Goal: Information Seeking & Learning: Check status

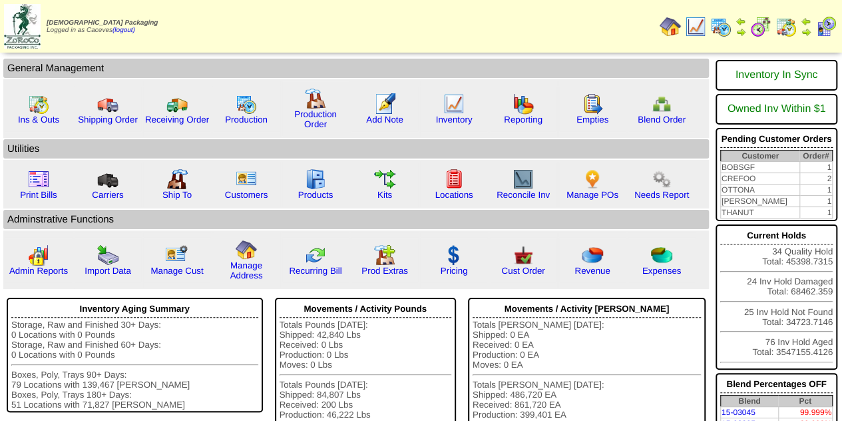
click at [720, 27] on img at bounding box center [720, 26] width 21 height 21
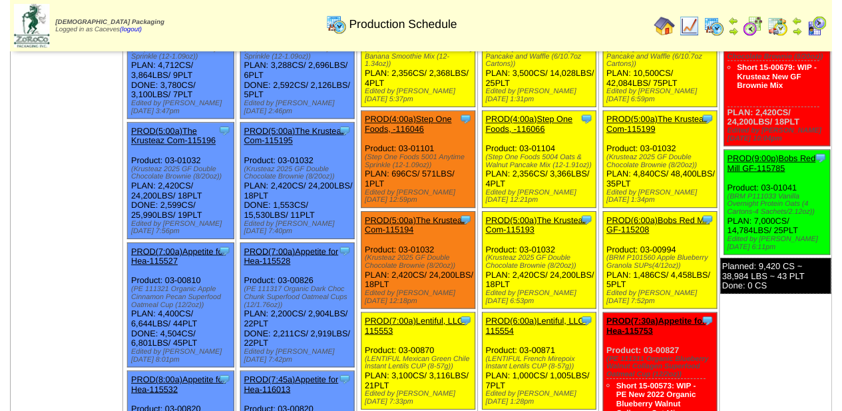
scroll to position [129, 0]
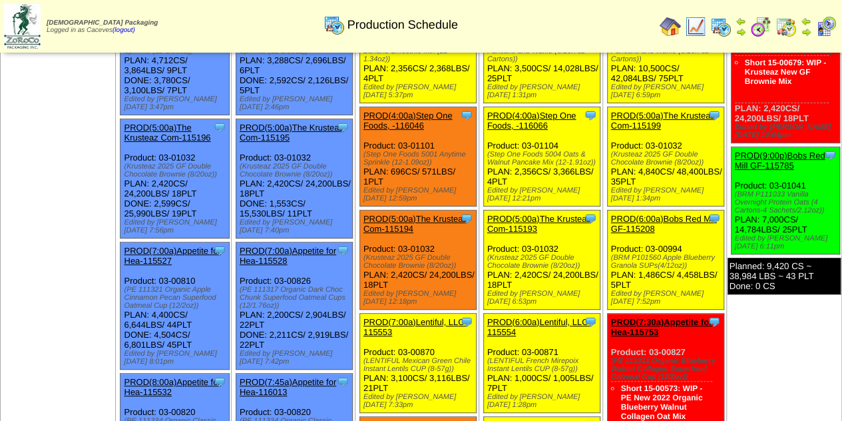
click at [406, 317] on link "PROD(7:00a)Lentiful, LLC-115553" at bounding box center [415, 327] width 104 height 20
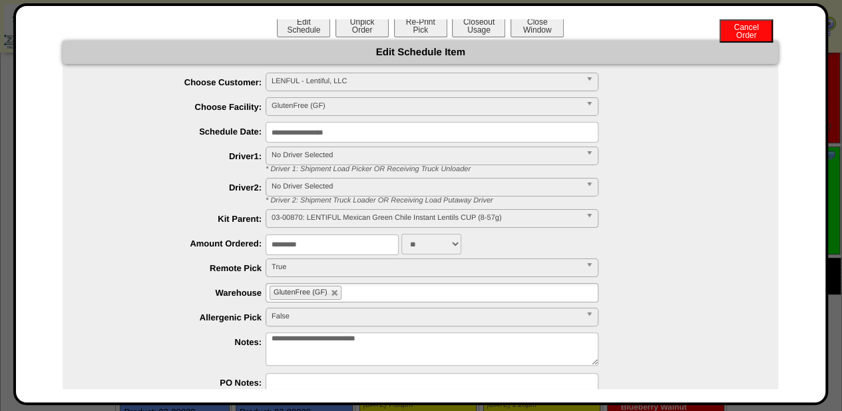
scroll to position [3, 0]
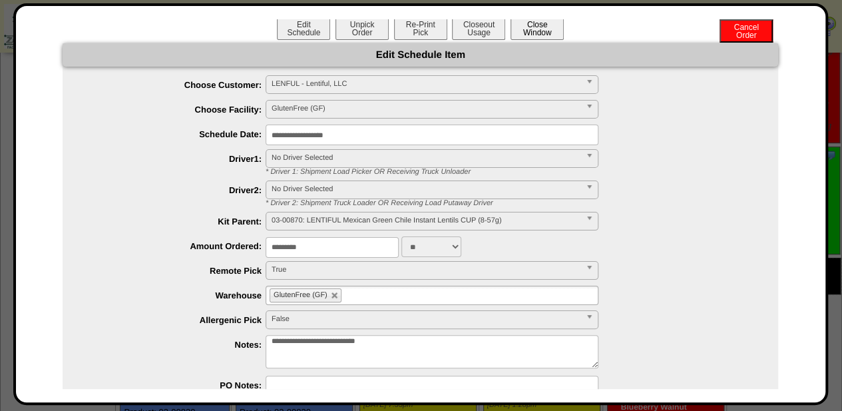
click at [527, 36] on button "Close Window" at bounding box center [536, 28] width 53 height 23
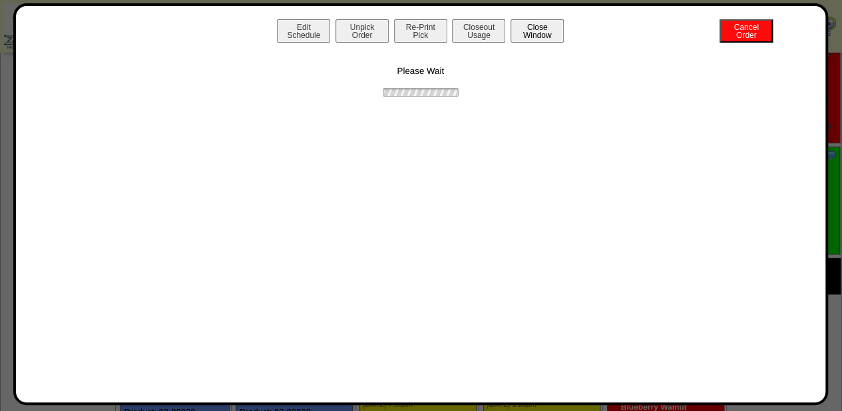
scroll to position [0, 0]
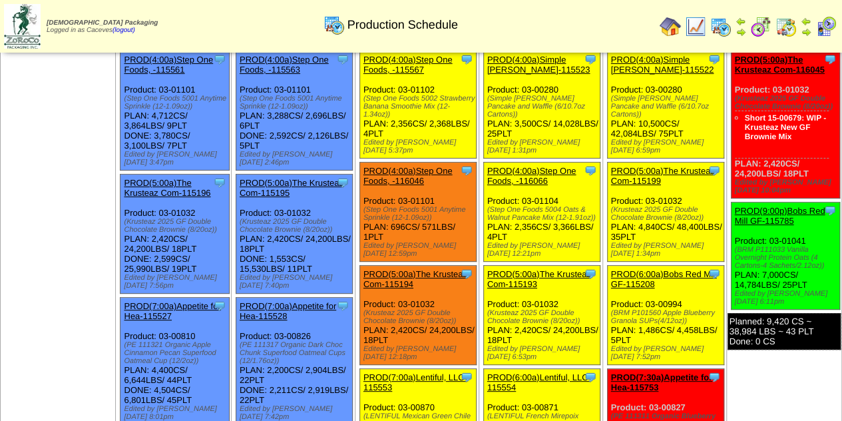
scroll to position [77, 0]
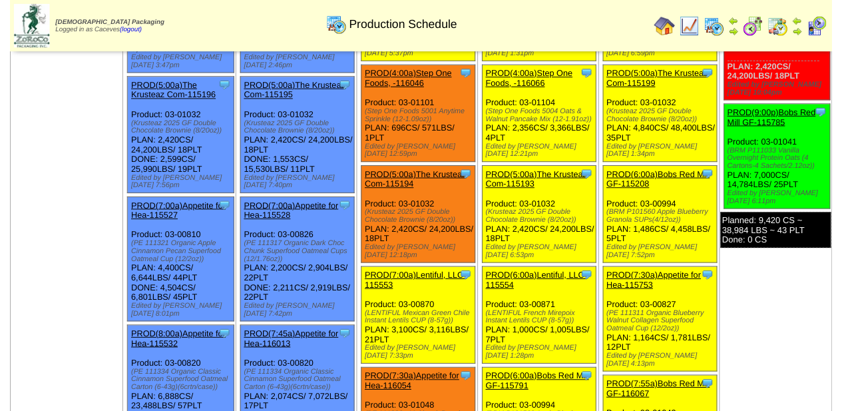
scroll to position [180, 0]
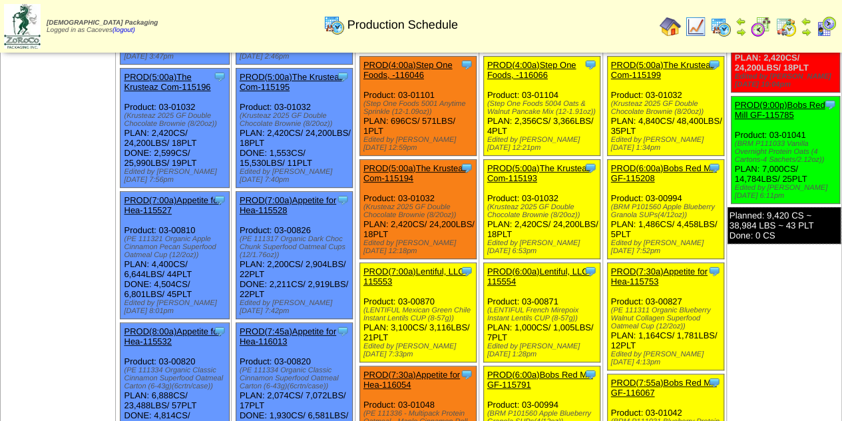
click at [406, 67] on link "PROD(4:00a)Step One Foods, -116046" at bounding box center [407, 70] width 89 height 20
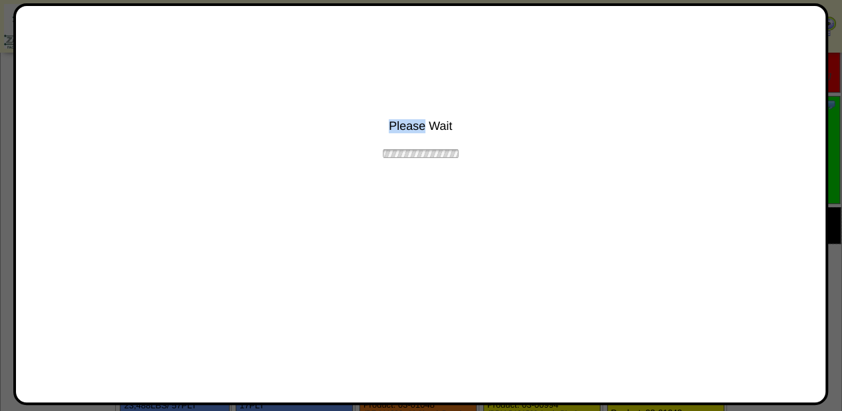
click at [406, 67] on div "Please Wait" at bounding box center [420, 89] width 783 height 140
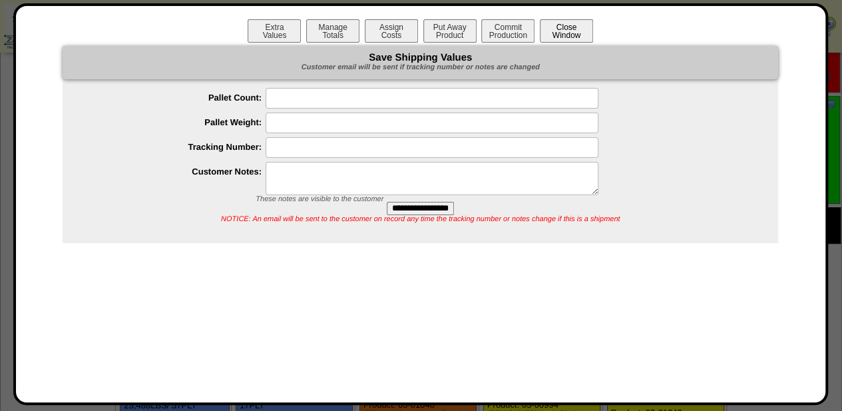
click at [570, 33] on button "Close Window" at bounding box center [566, 30] width 53 height 23
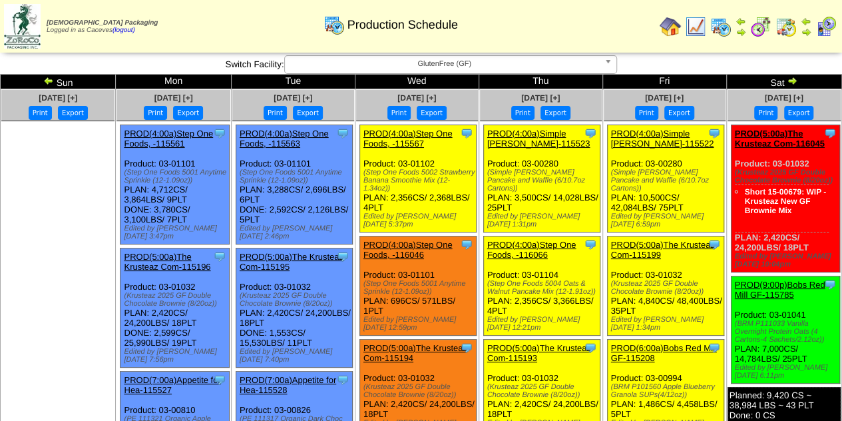
click at [697, 22] on img at bounding box center [695, 26] width 21 height 21
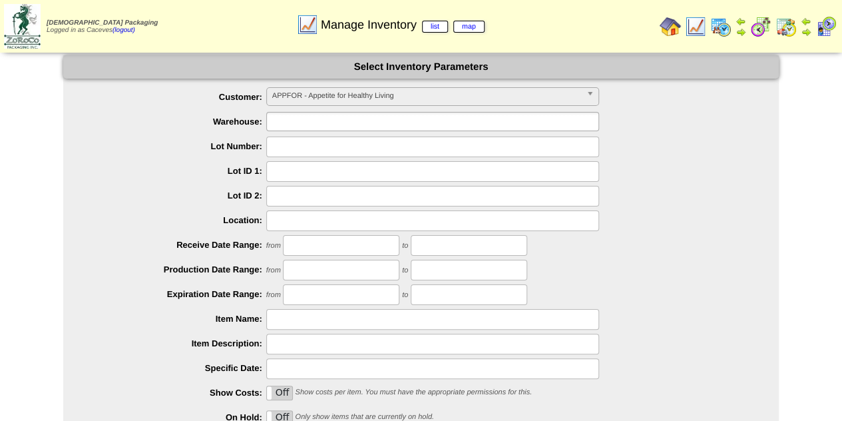
click at [335, 122] on input "text" at bounding box center [312, 121] width 85 height 17
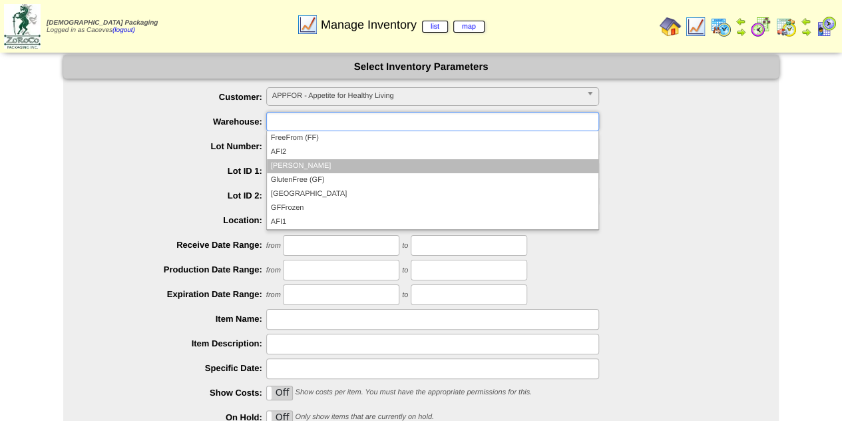
click at [328, 171] on li "Samantha Ct" at bounding box center [432, 166] width 331 height 14
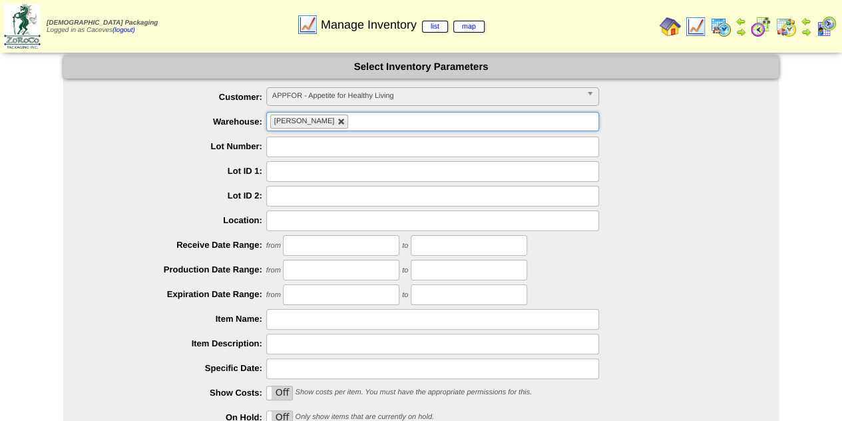
click at [337, 122] on link at bounding box center [341, 122] width 8 height 8
click at [321, 122] on ul at bounding box center [432, 121] width 333 height 19
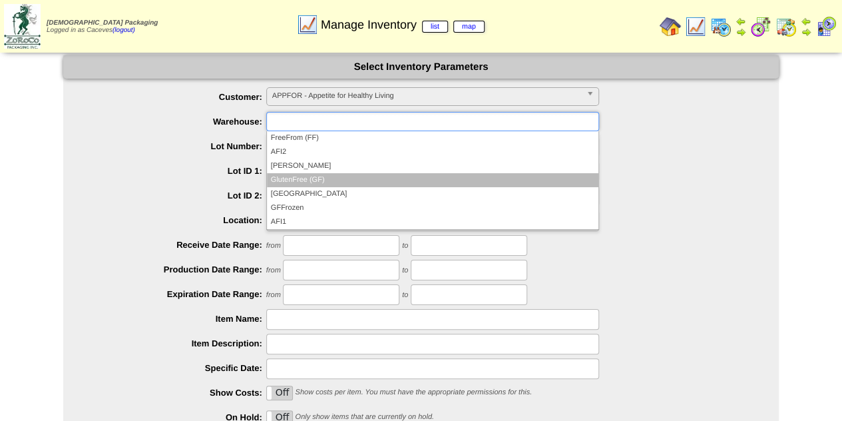
click at [312, 178] on li "GlutenFree (GF)" at bounding box center [432, 180] width 331 height 14
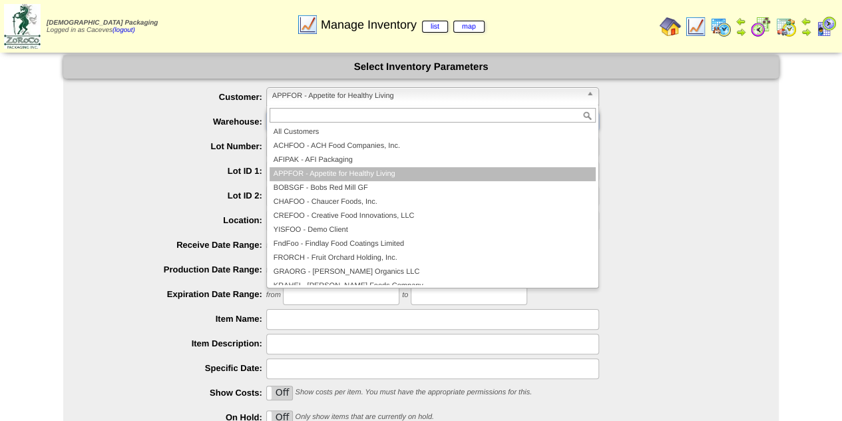
click at [407, 91] on span "APPFOR - Appetite for Healthy Living" at bounding box center [426, 96] width 309 height 16
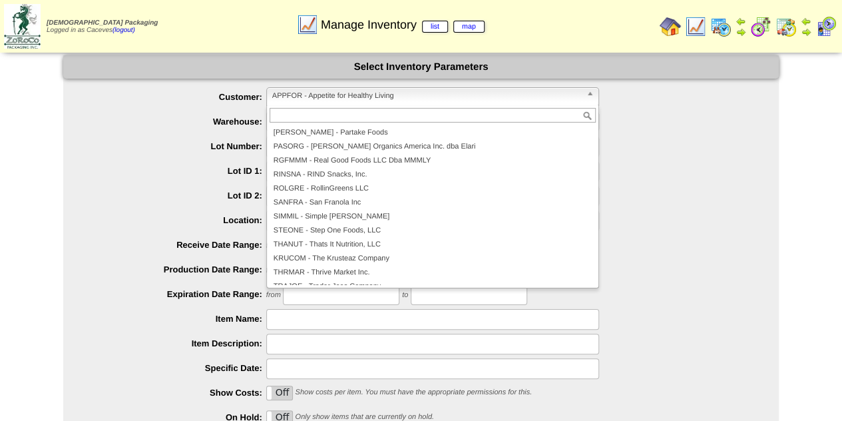
scroll to position [287, 0]
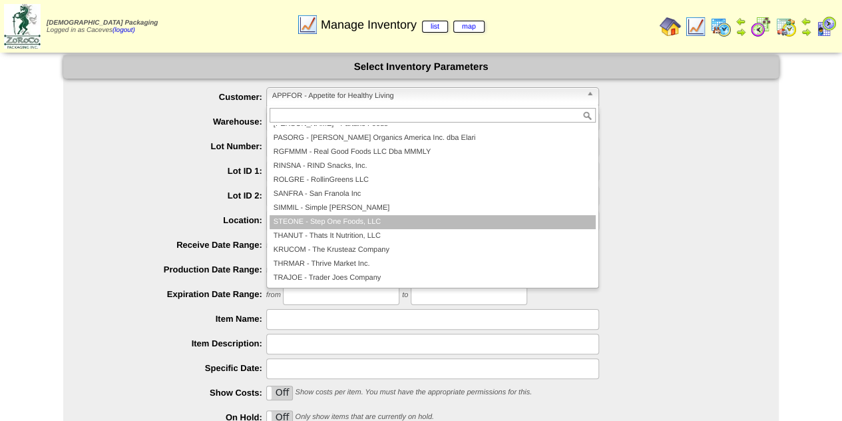
click at [405, 228] on li "STEONE - Step One Foods, LLC" at bounding box center [432, 222] width 326 height 14
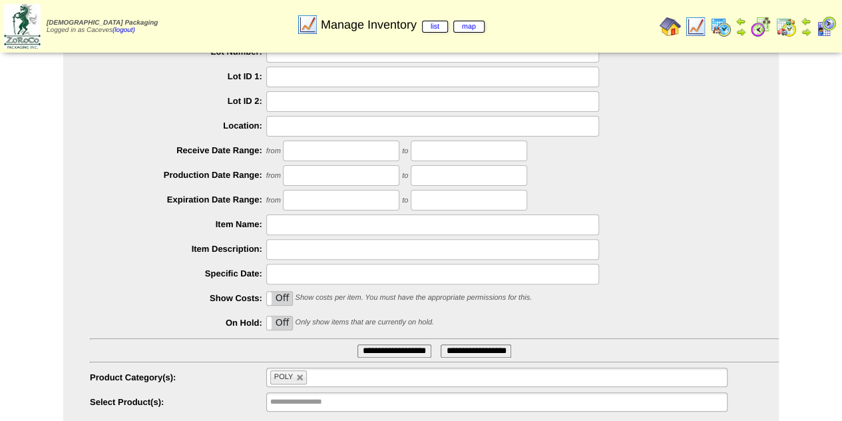
scroll to position [134, 0]
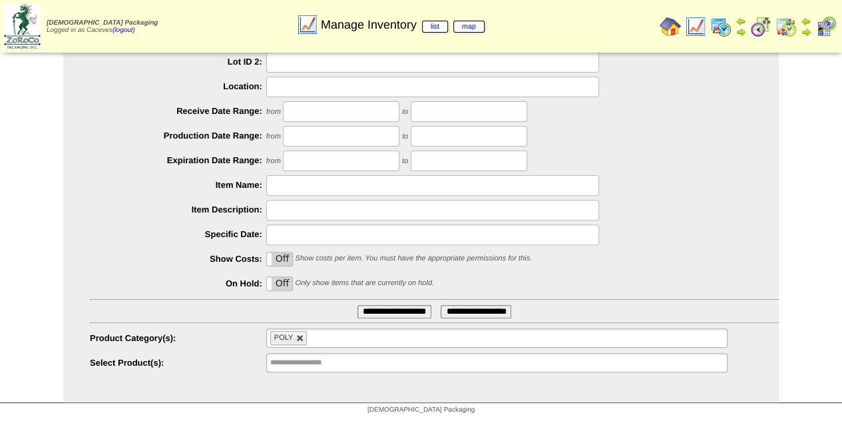
click at [302, 336] on link at bounding box center [300, 338] width 8 height 8
type input "**********"
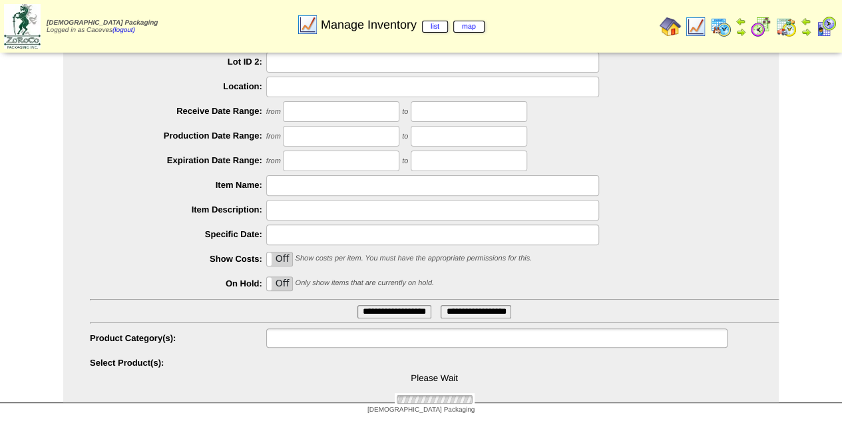
click at [302, 336] on input "text" at bounding box center [312, 337] width 85 height 17
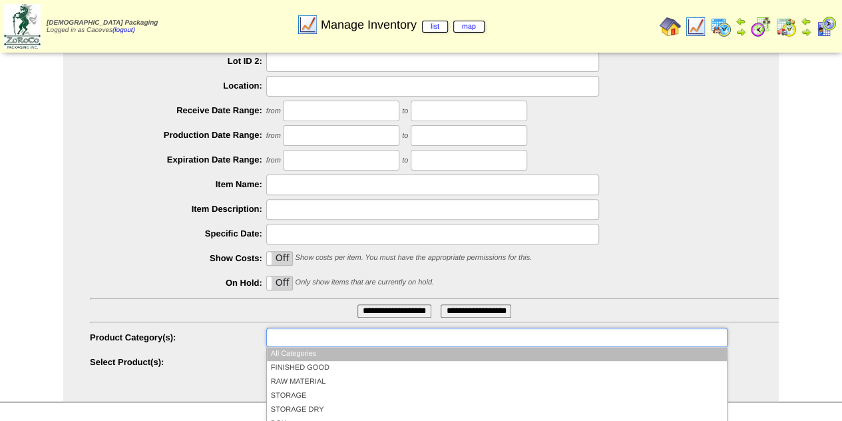
scroll to position [220, 0]
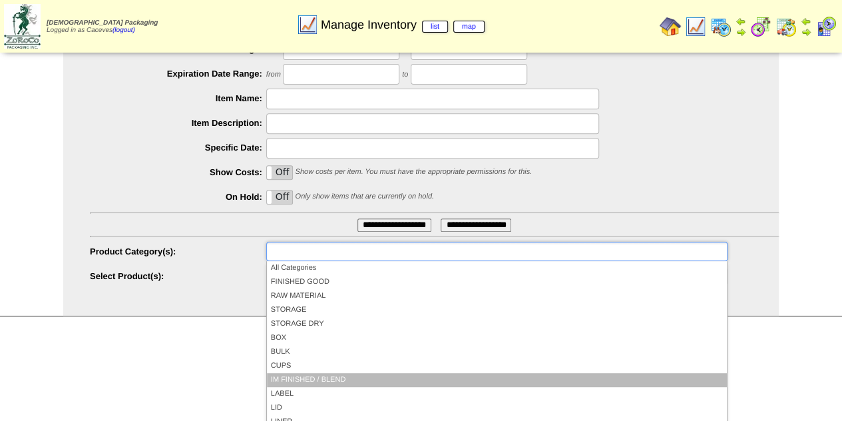
click at [347, 379] on li "IM FINISHED / BLEND" at bounding box center [497, 380] width 460 height 14
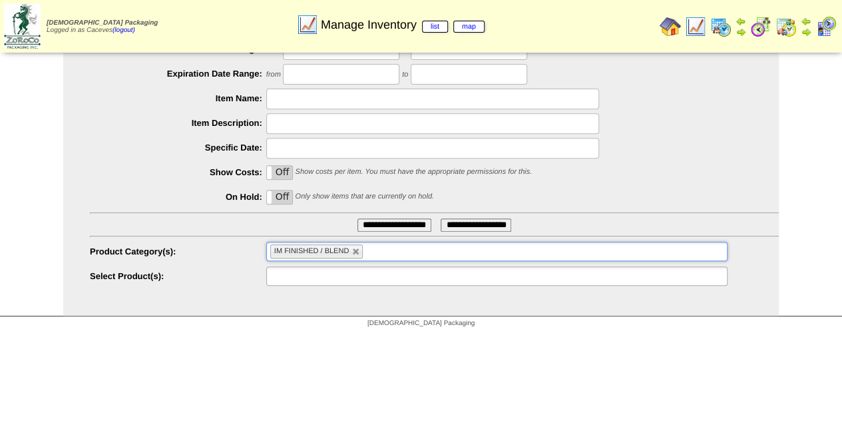
click at [367, 275] on ul at bounding box center [496, 275] width 461 height 19
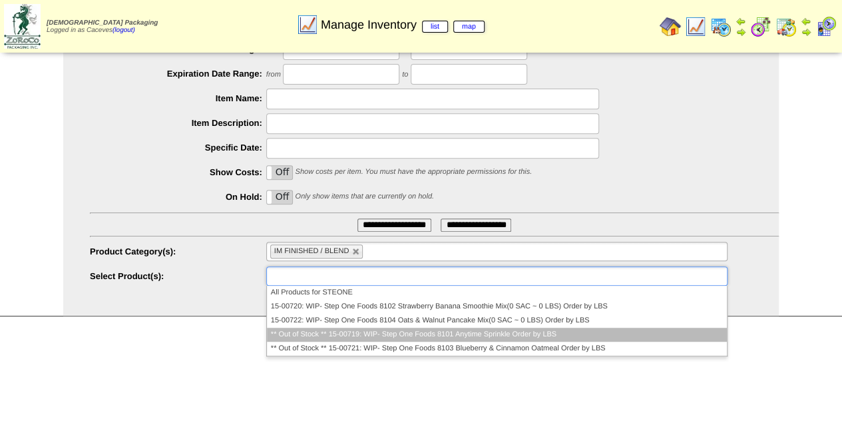
click at [463, 336] on li "** Out of Stock ** 15-00719: WIP- Step One Foods 8101 Anytime Sprinkle Order by…" at bounding box center [497, 334] width 460 height 14
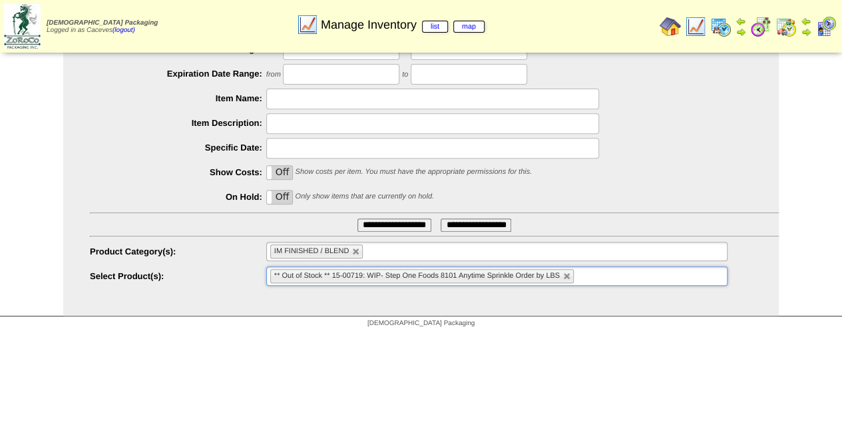
click at [387, 228] on input "**********" at bounding box center [394, 224] width 74 height 13
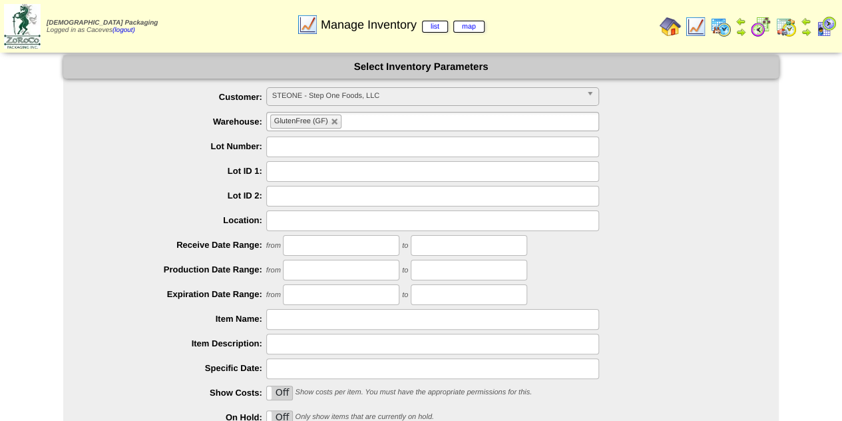
click at [729, 30] on img at bounding box center [720, 26] width 21 height 21
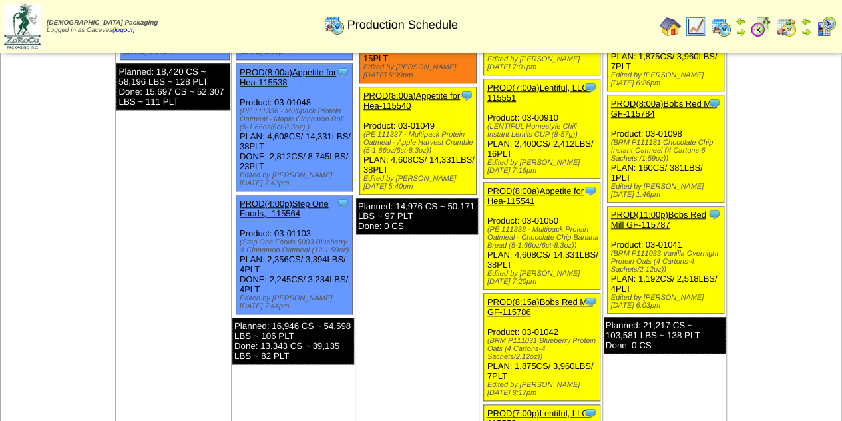
scroll to position [494, 0]
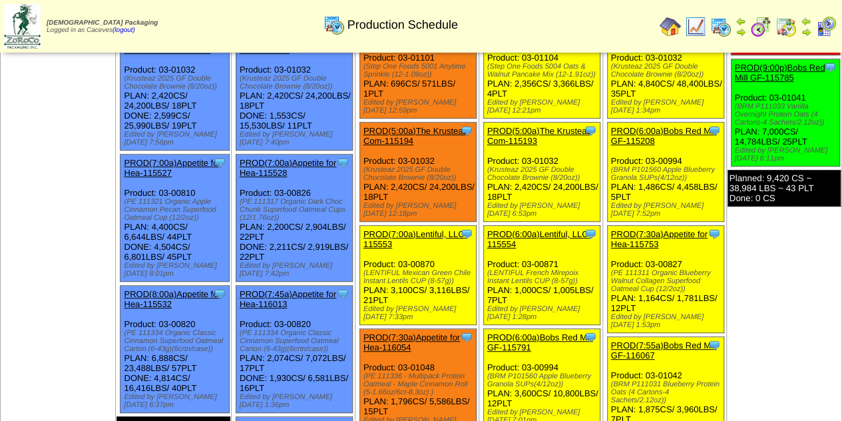
scroll to position [222, 0]
